Goal: Find specific page/section: Find specific page/section

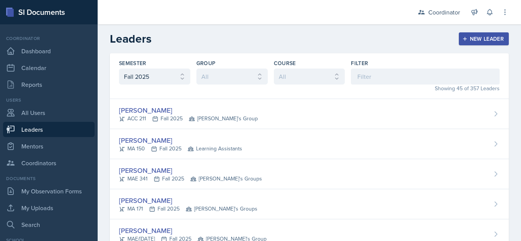
select select "19fb88f7-c89b-4031-b5a0-458fd49807a1"
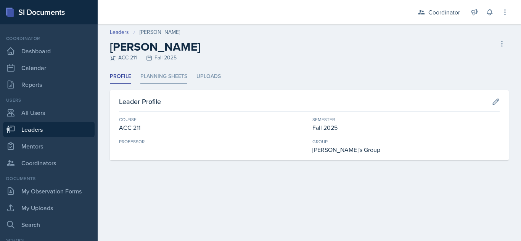
click at [172, 71] on li "Planning Sheets" at bounding box center [163, 76] width 47 height 15
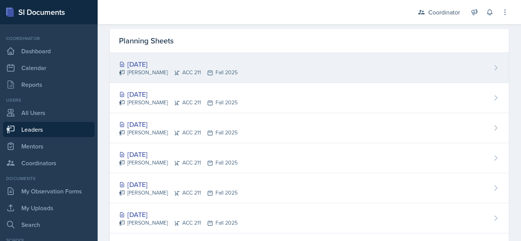
scroll to position [67, 0]
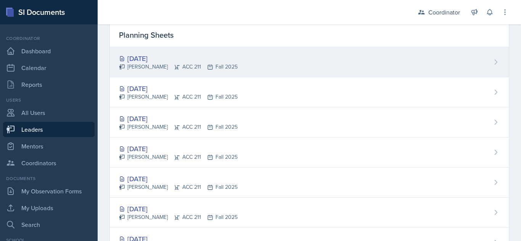
click at [149, 62] on div "Sep 11th, 2025" at bounding box center [178, 58] width 119 height 10
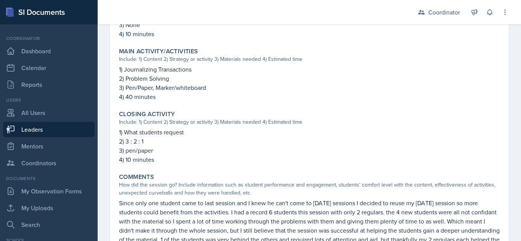
scroll to position [368, 0]
